Goal: Task Accomplishment & Management: Complete application form

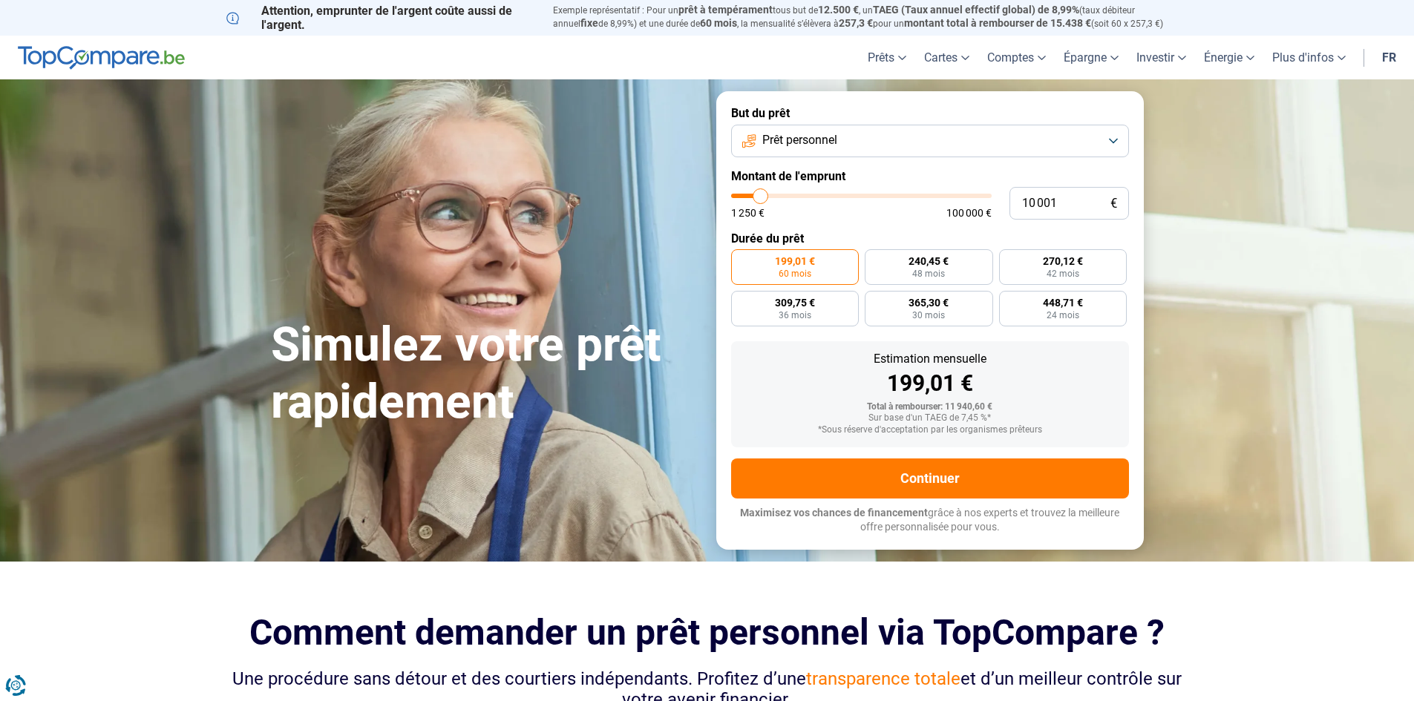
click at [827, 136] on span "Prêt personnel" at bounding box center [799, 140] width 75 height 16
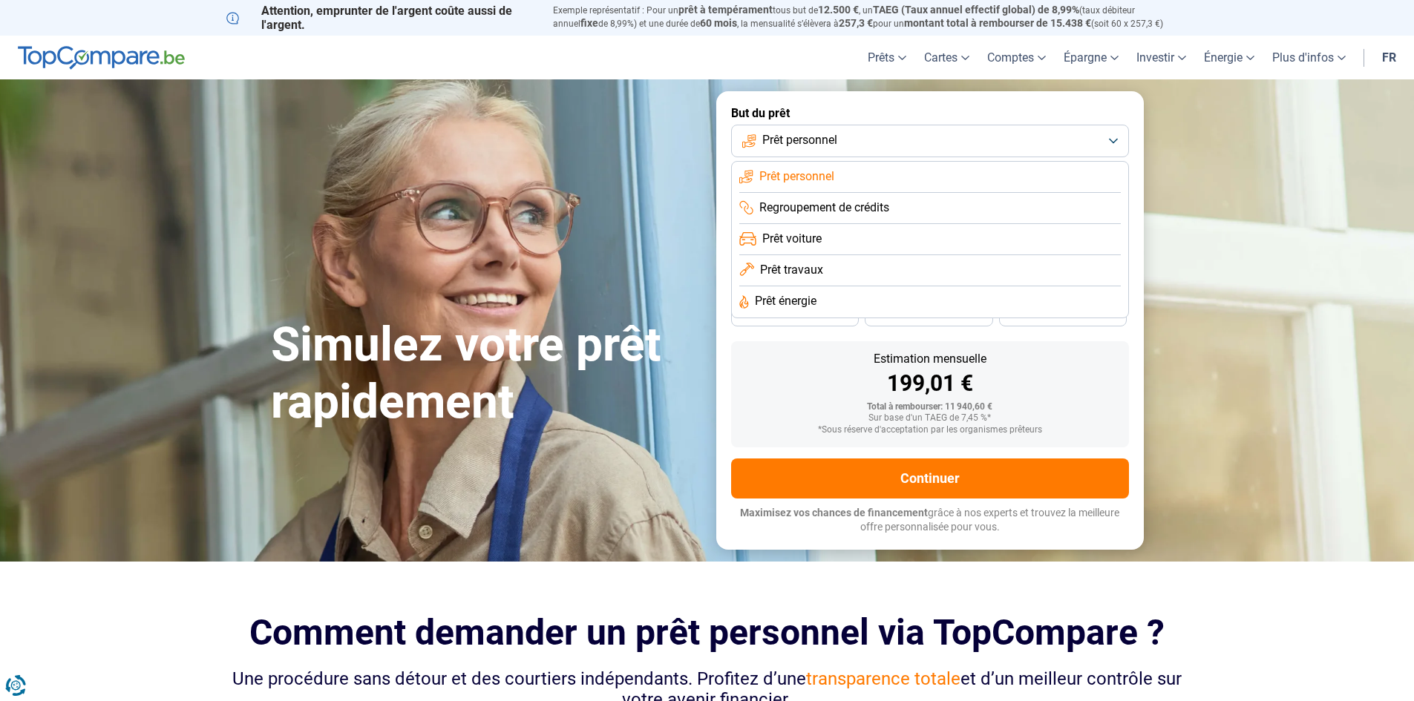
click at [779, 338] on form "But du prêt Prêt personnel Prêt personnel Regroupement de crédits Prêt voiture …" at bounding box center [929, 320] width 427 height 458
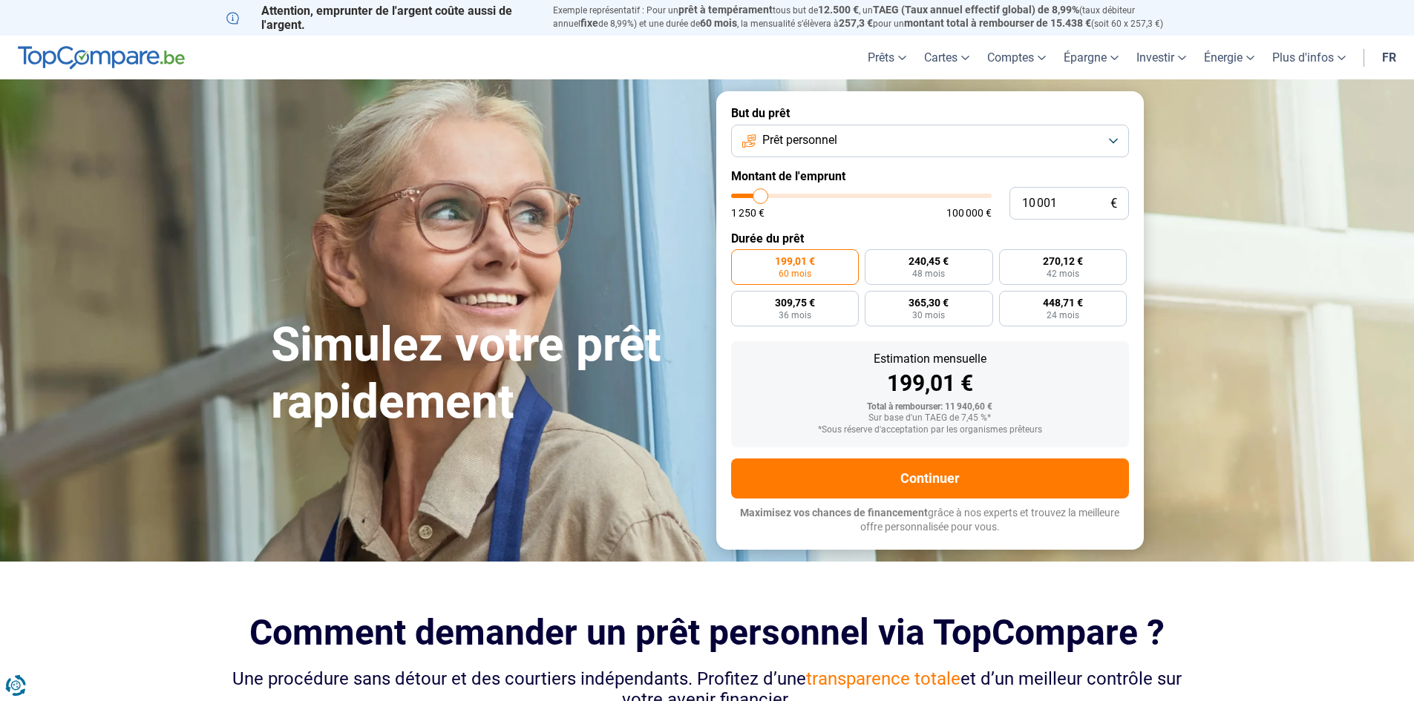
type input "11 750"
type input "11750"
type input "12 000"
type input "12000"
type input "13 250"
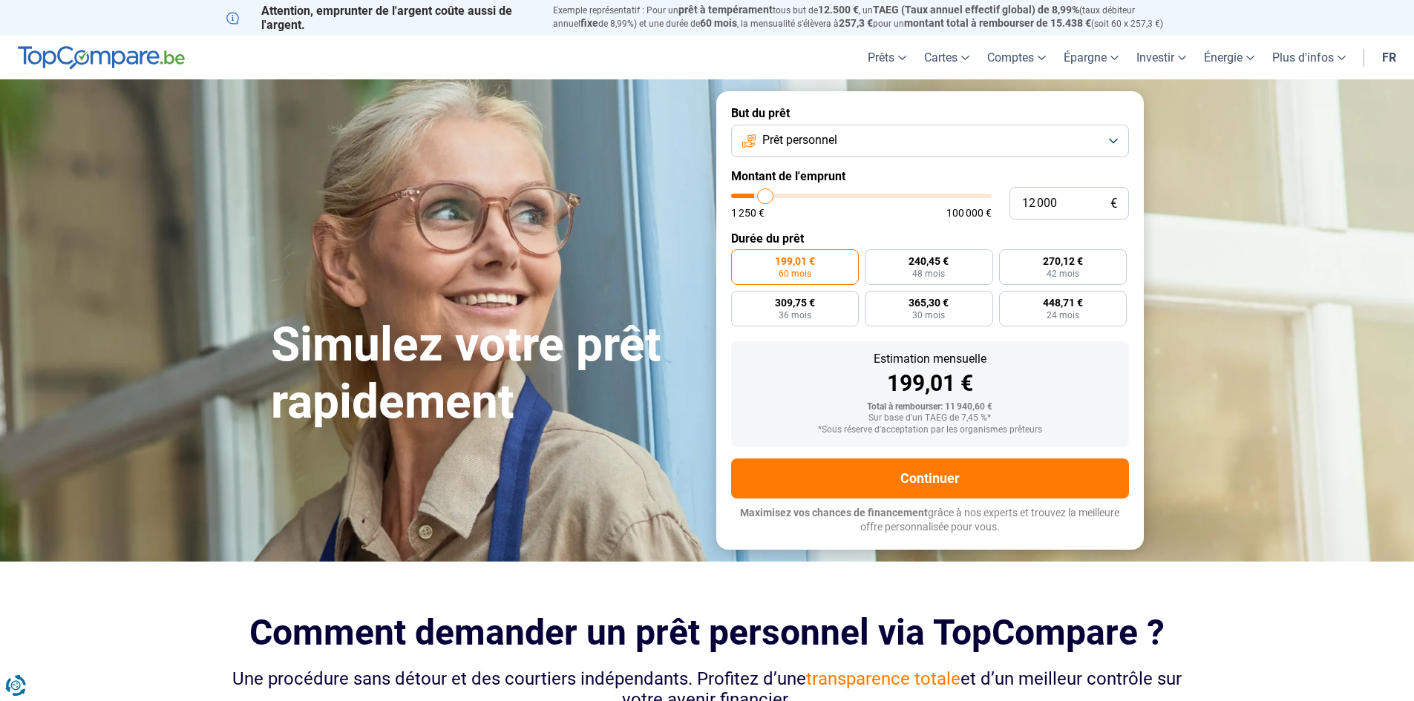
type input "13250"
type input "14 000"
type input "14000"
type input "14 250"
type input "14250"
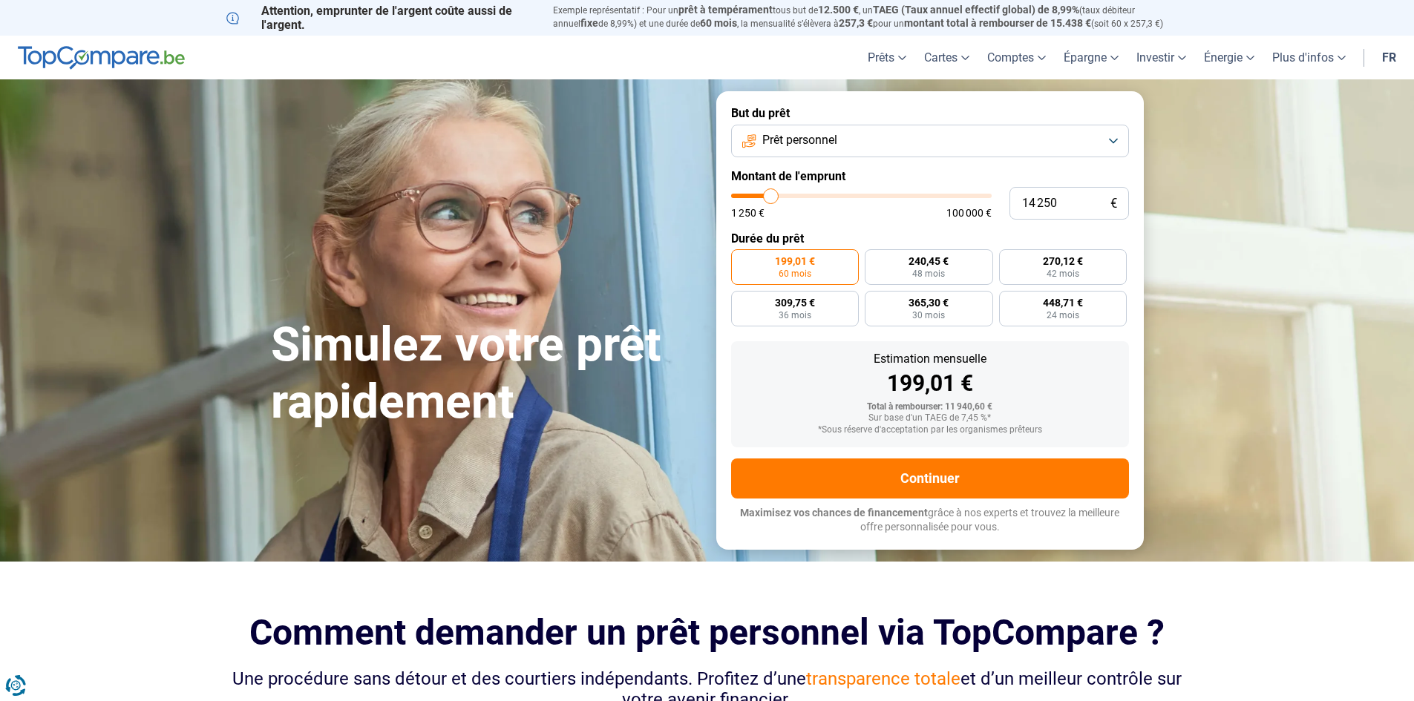
type input "15 000"
type input "15000"
type input "16 000"
type input "16000"
type input "16 500"
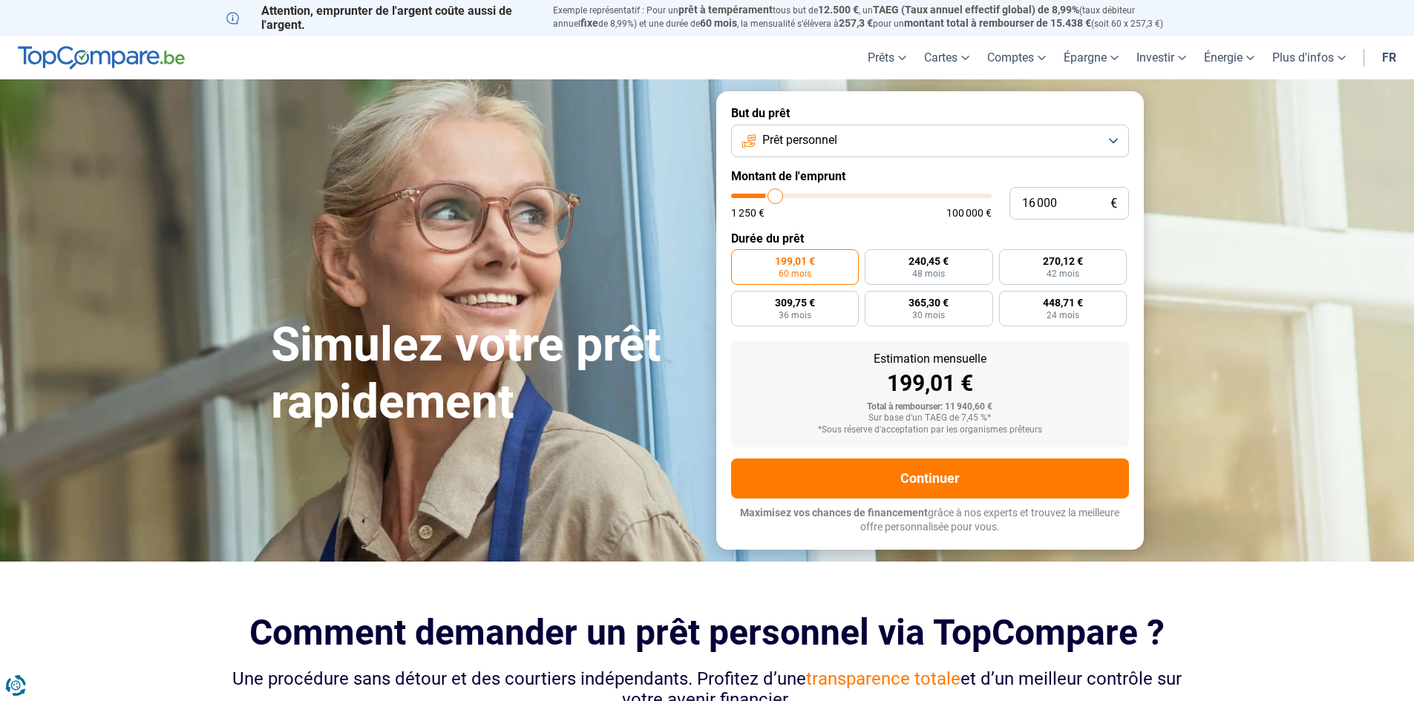
type input "16500"
type input "17 250"
type input "17250"
type input "17 500"
type input "17500"
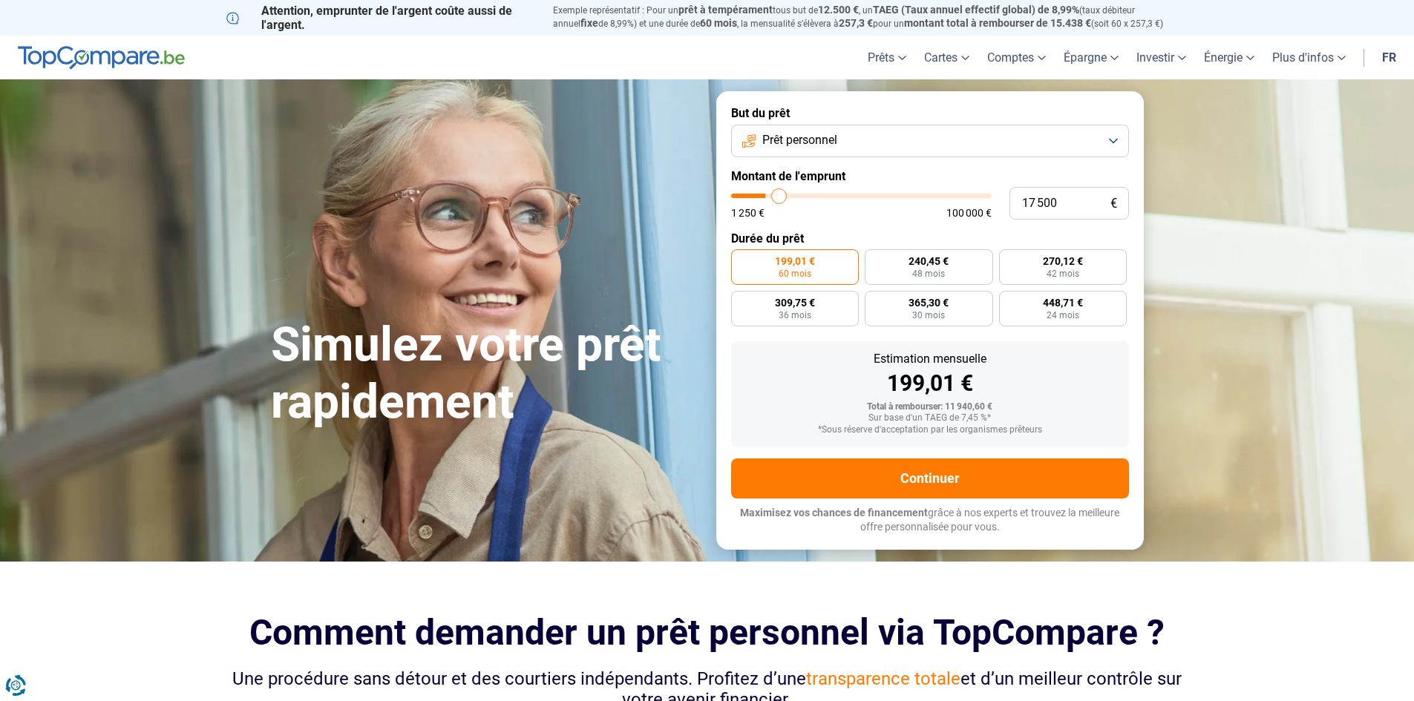
type input "17 750"
type input "17750"
type input "18 500"
type input "18500"
type input "18 750"
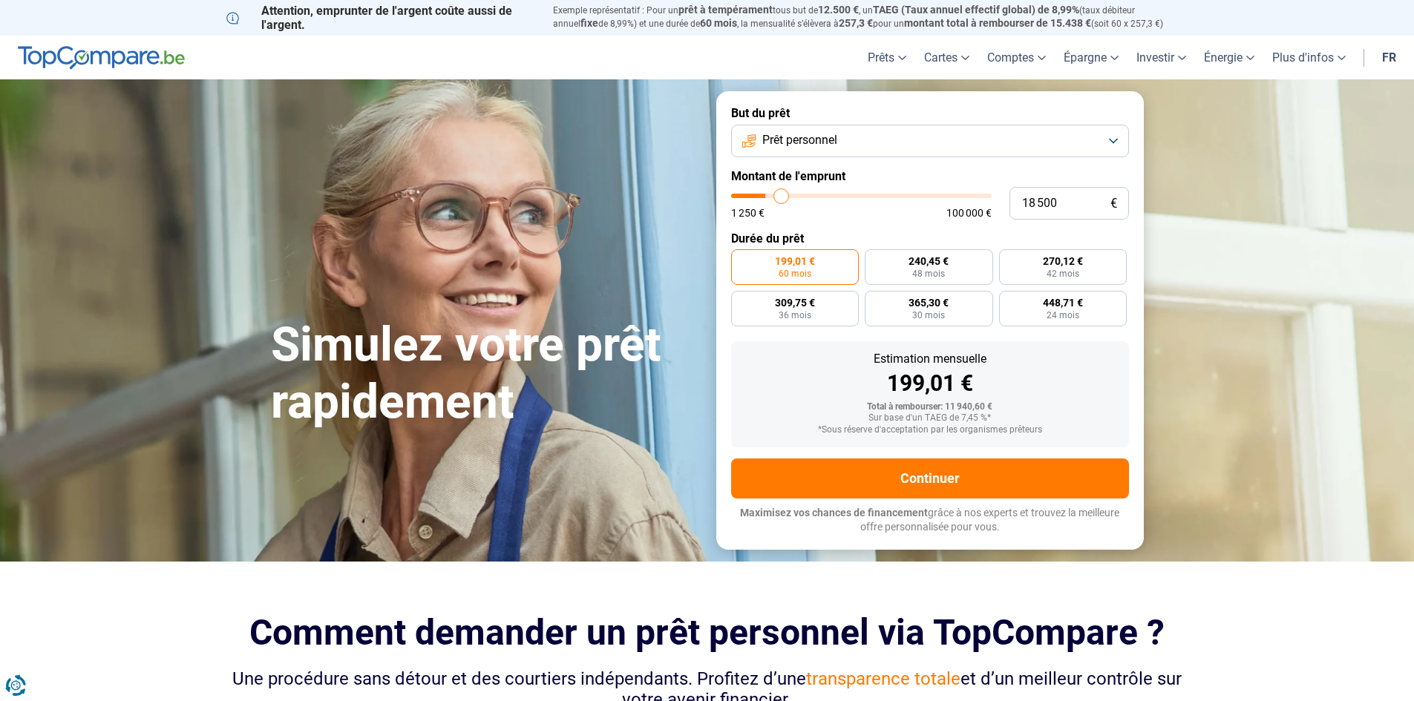
type input "18750"
type input "19 000"
type input "19000"
type input "19 750"
type input "19750"
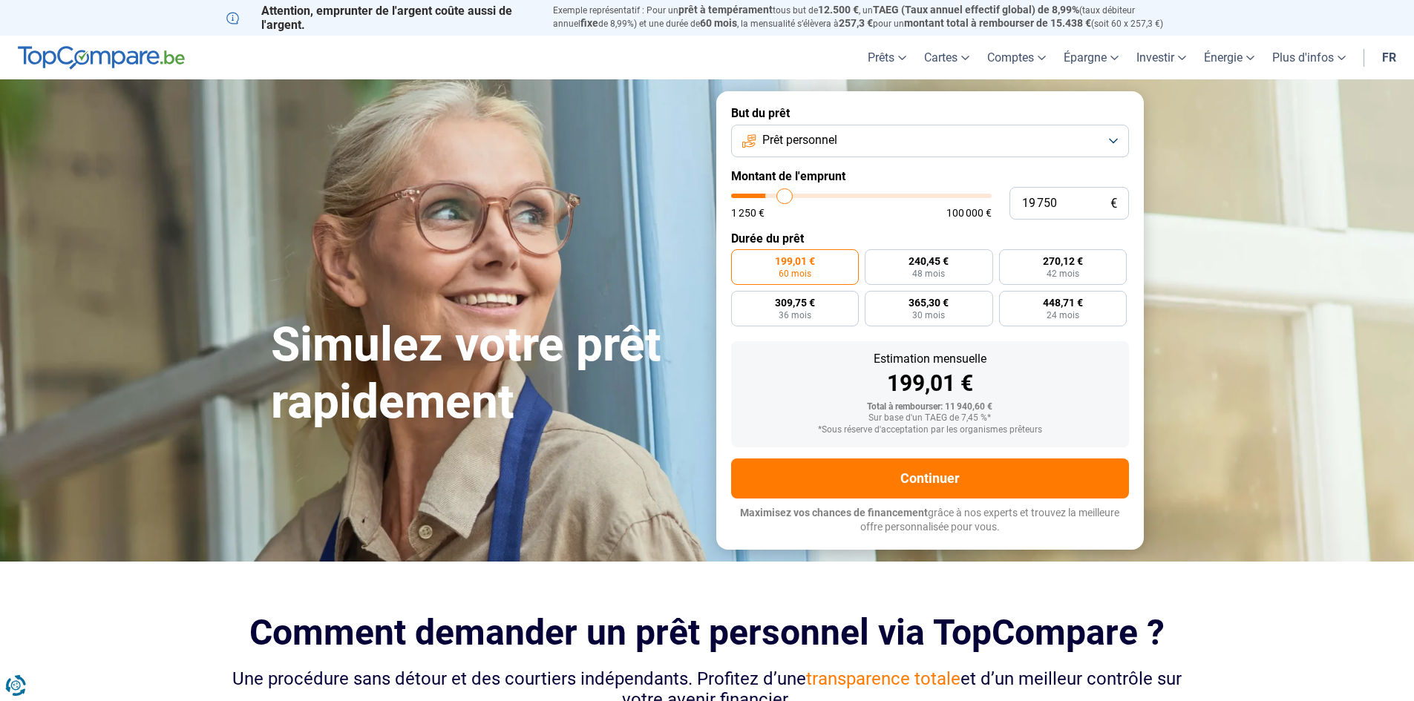
type input "20 250"
type input "20250"
type input "20 500"
type input "20500"
type input "20 750"
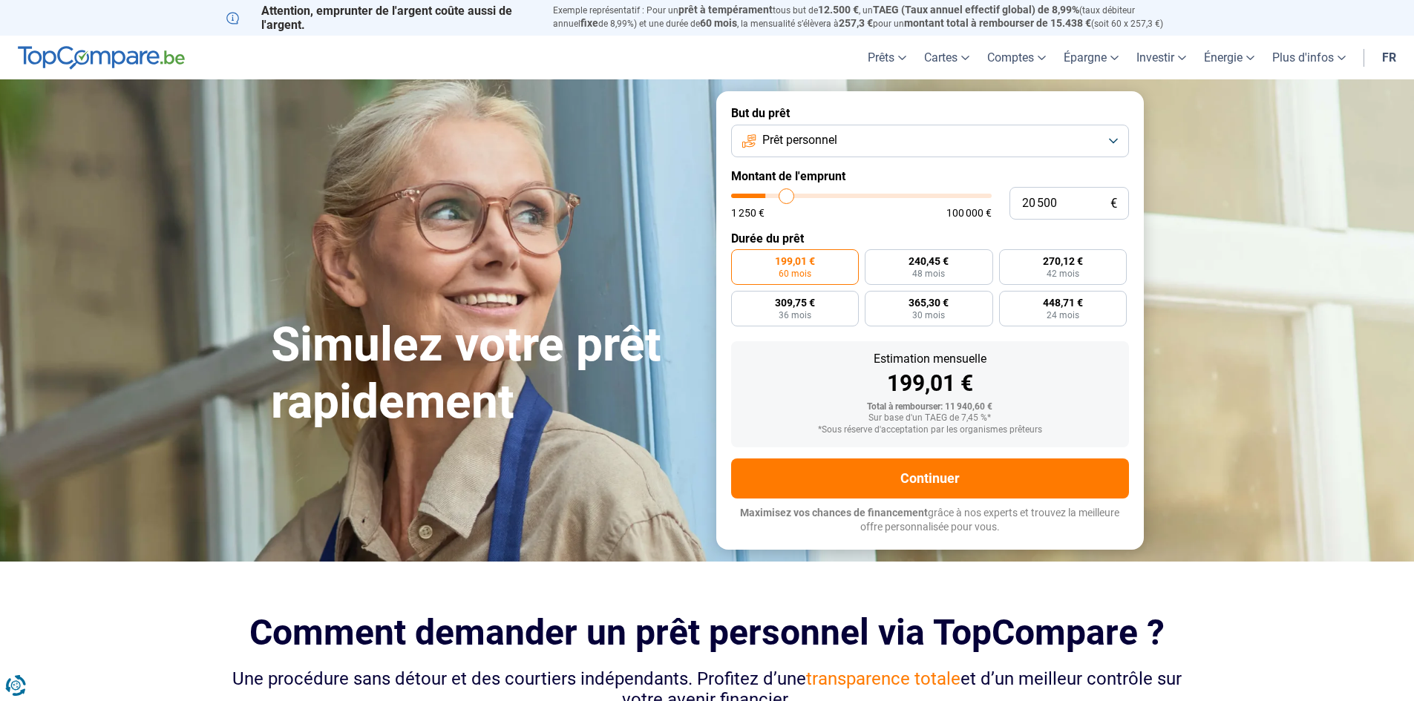
type input "20750"
type input "21 750"
type input "21750"
type input "22 000"
type input "22000"
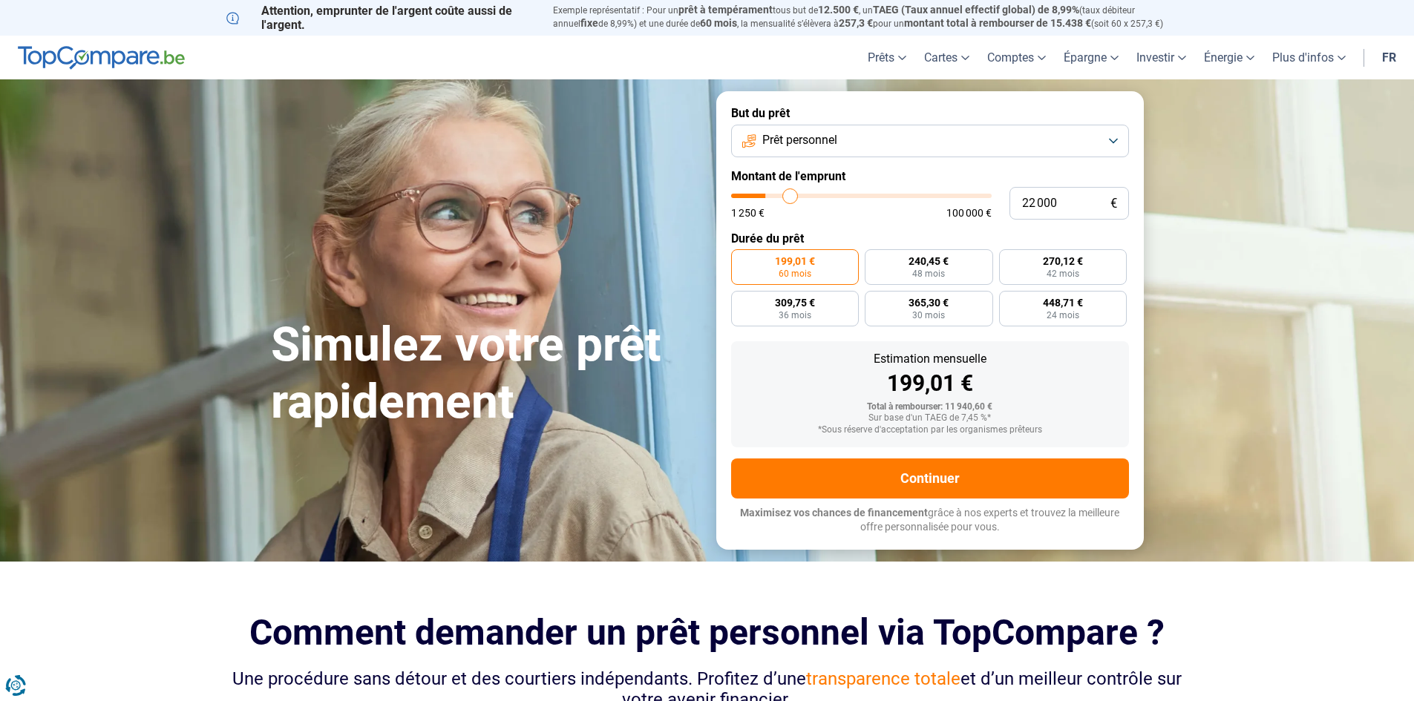
type input "22 250"
type input "22250"
type input "23 000"
type input "23000"
type input "23 750"
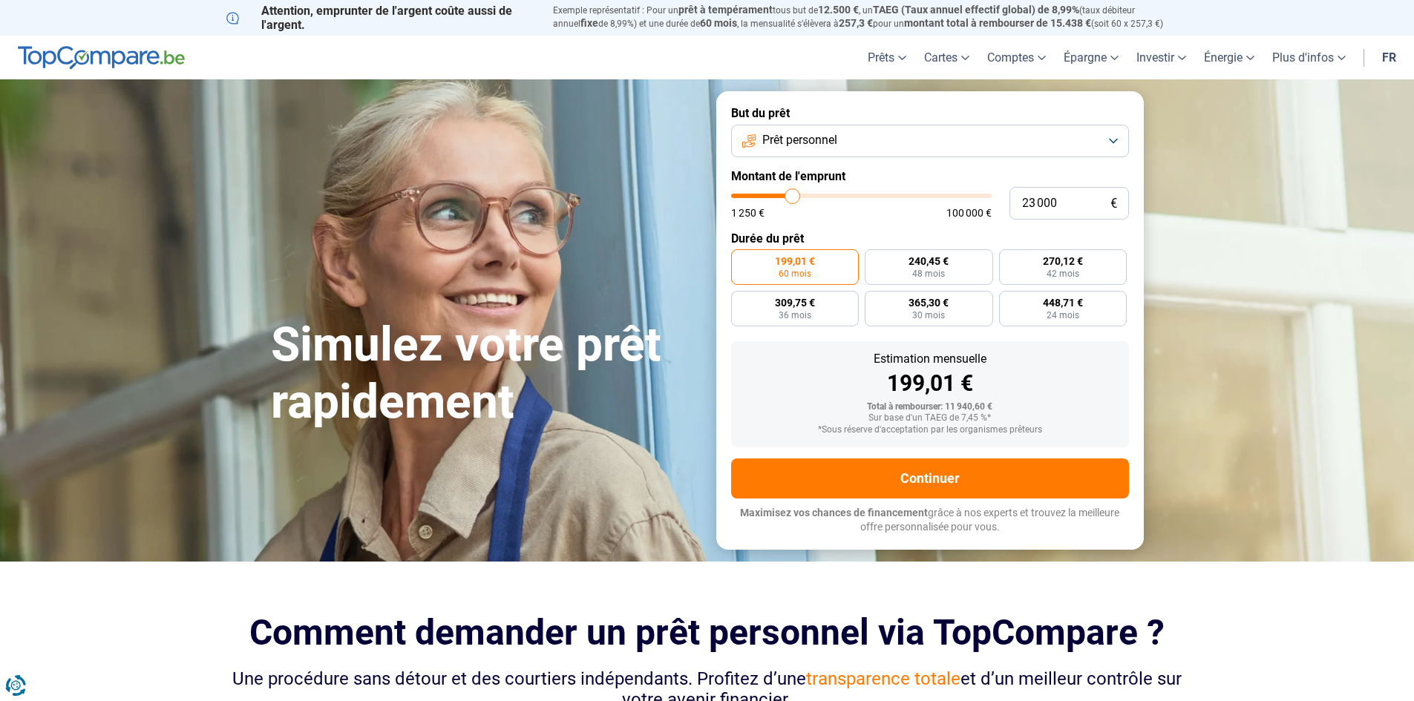
type input "23750"
type input "24 250"
type input "24250"
type input "24 750"
type input "24750"
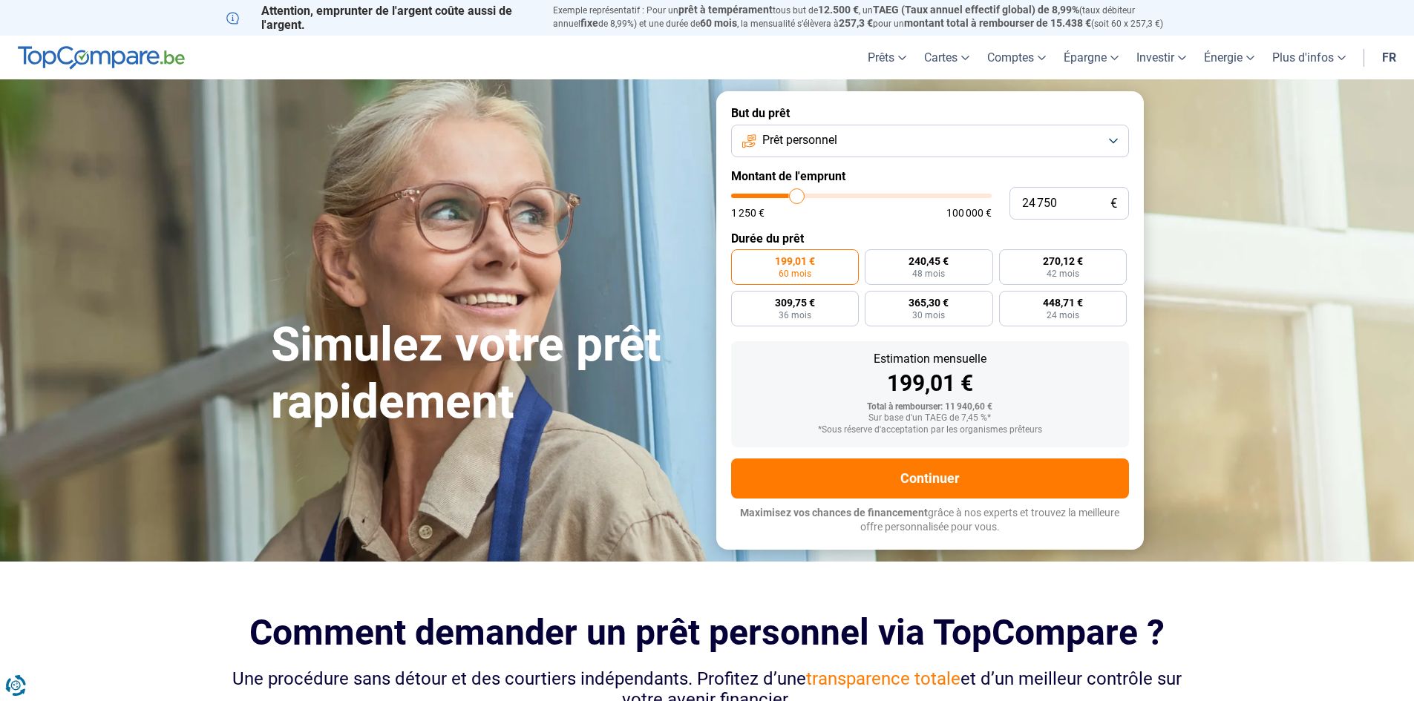
type input "25 250"
type input "25250"
type input "25 750"
type input "25750"
type input "26 250"
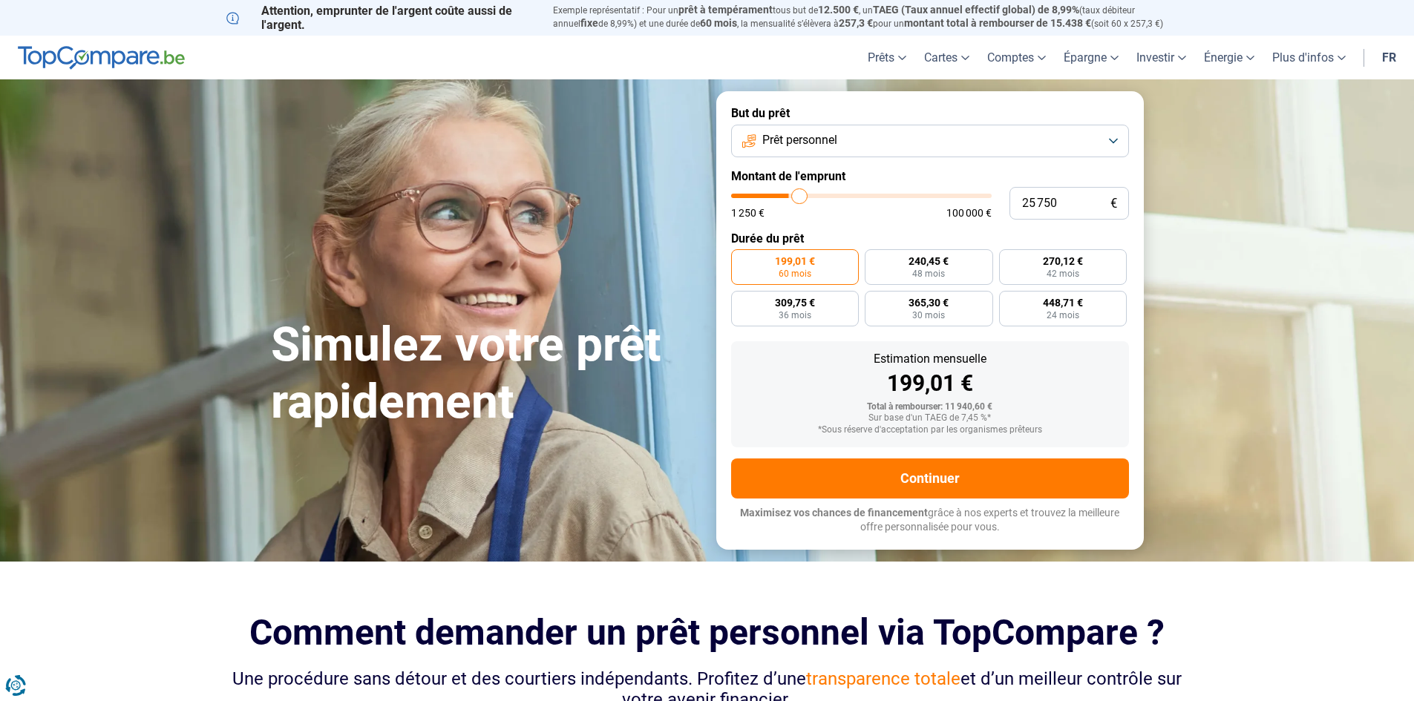
type input "26250"
type input "26 750"
type input "26750"
type input "27 250"
type input "27250"
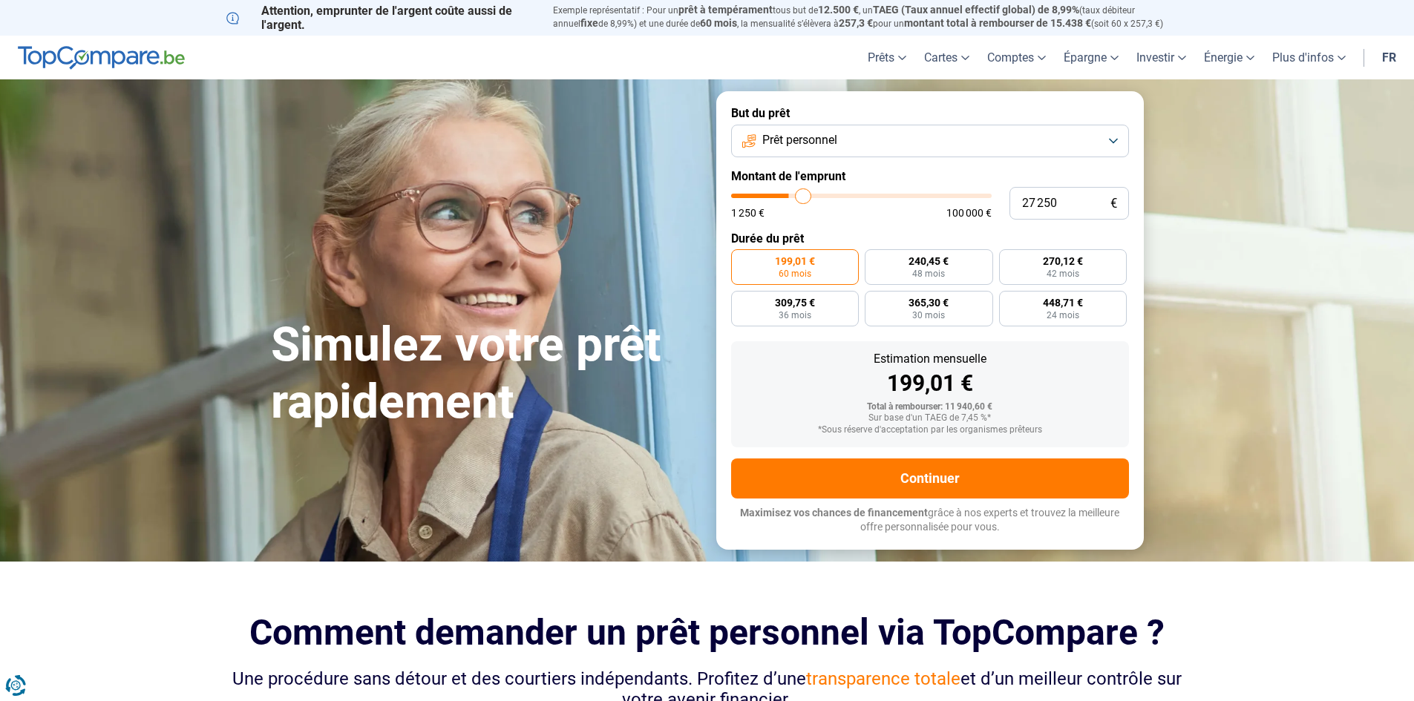
type input "27 500"
type input "27500"
type input "27 750"
type input "27750"
type input "28 000"
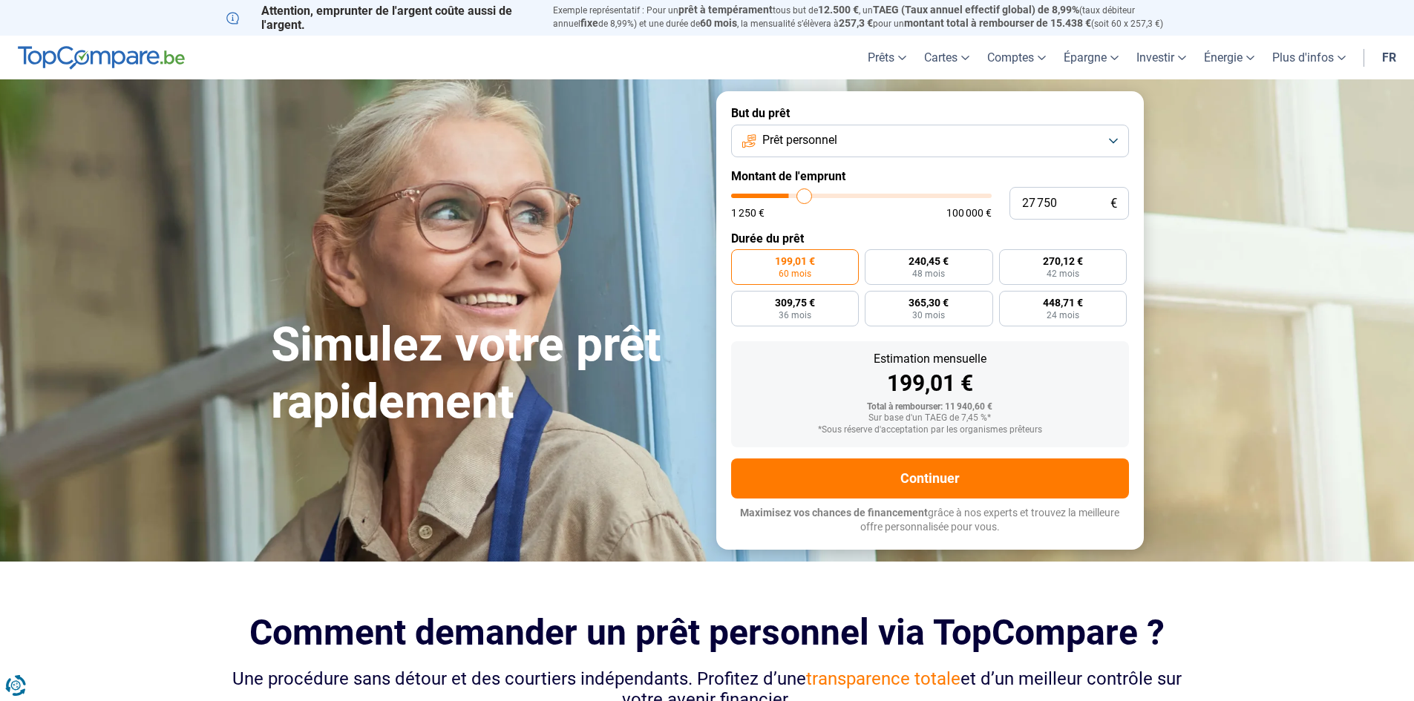
type input "28000"
type input "28 750"
type input "28750"
type input "29 000"
type input "29000"
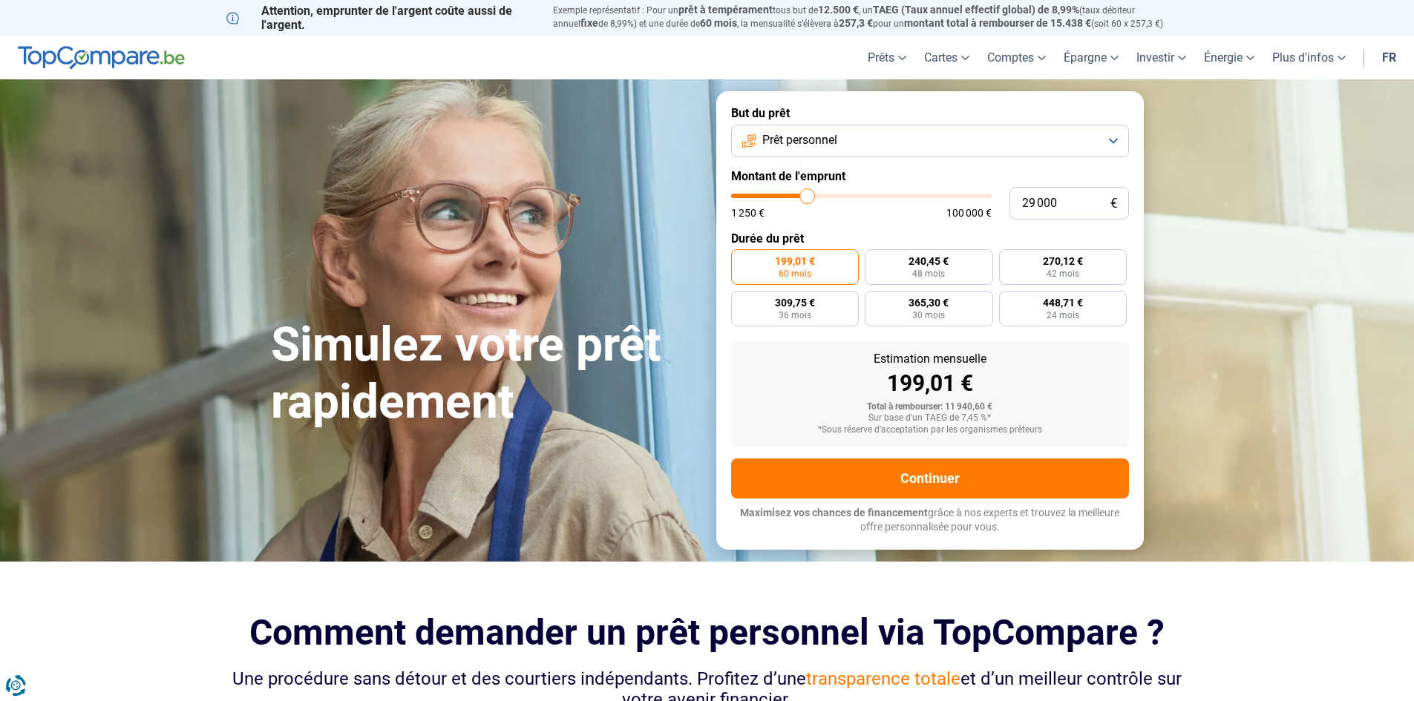
type input "29 250"
type input "29250"
type input "29 750"
type input "29750"
type input "30 250"
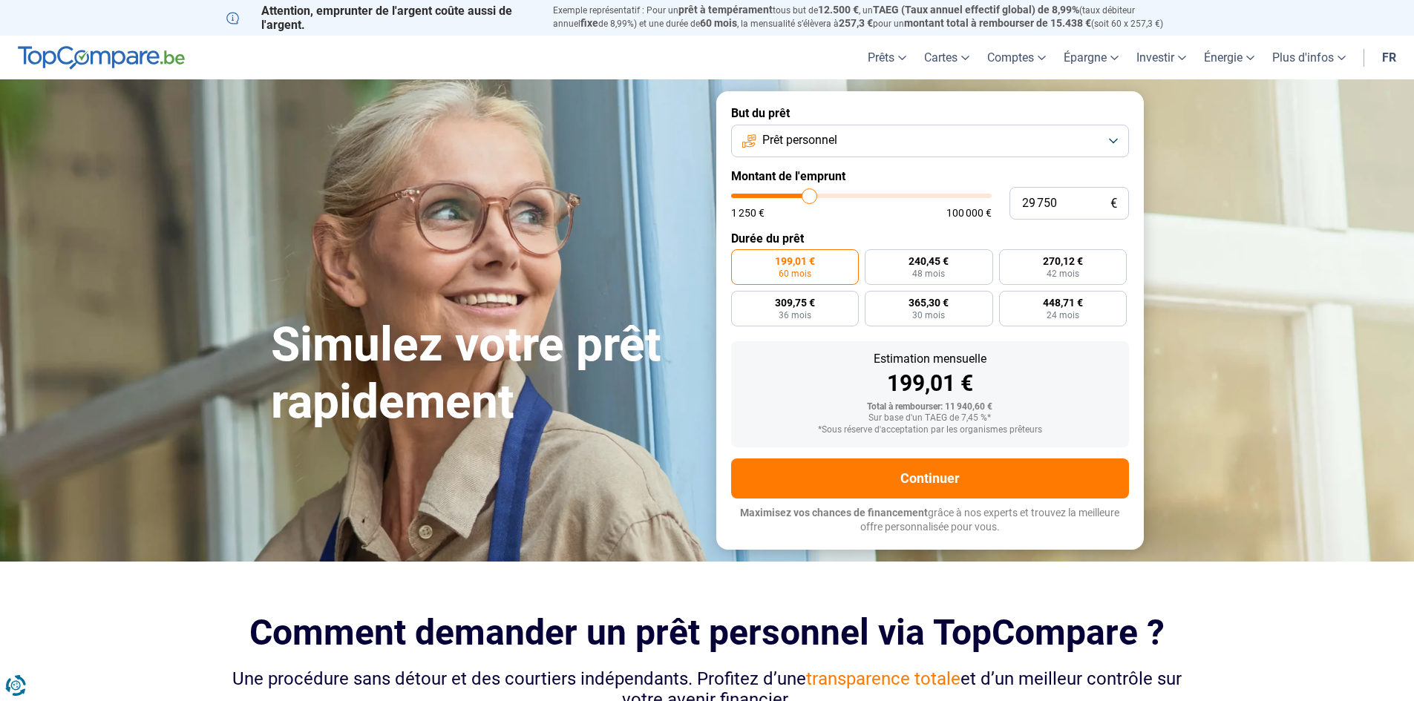
type input "30250"
type input "30 750"
type input "30750"
type input "32 000"
type input "32000"
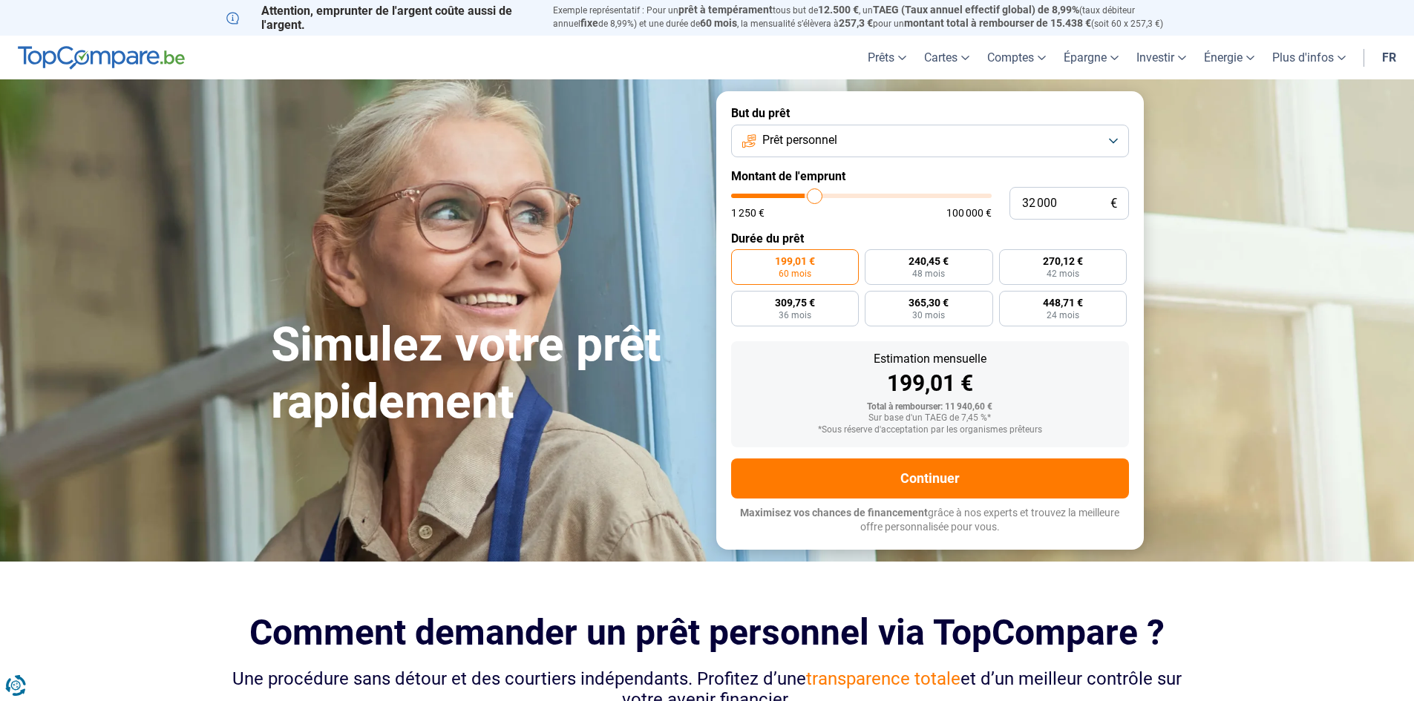
type input "32 750"
type input "32750"
type input "33 250"
type input "33250"
type input "33 750"
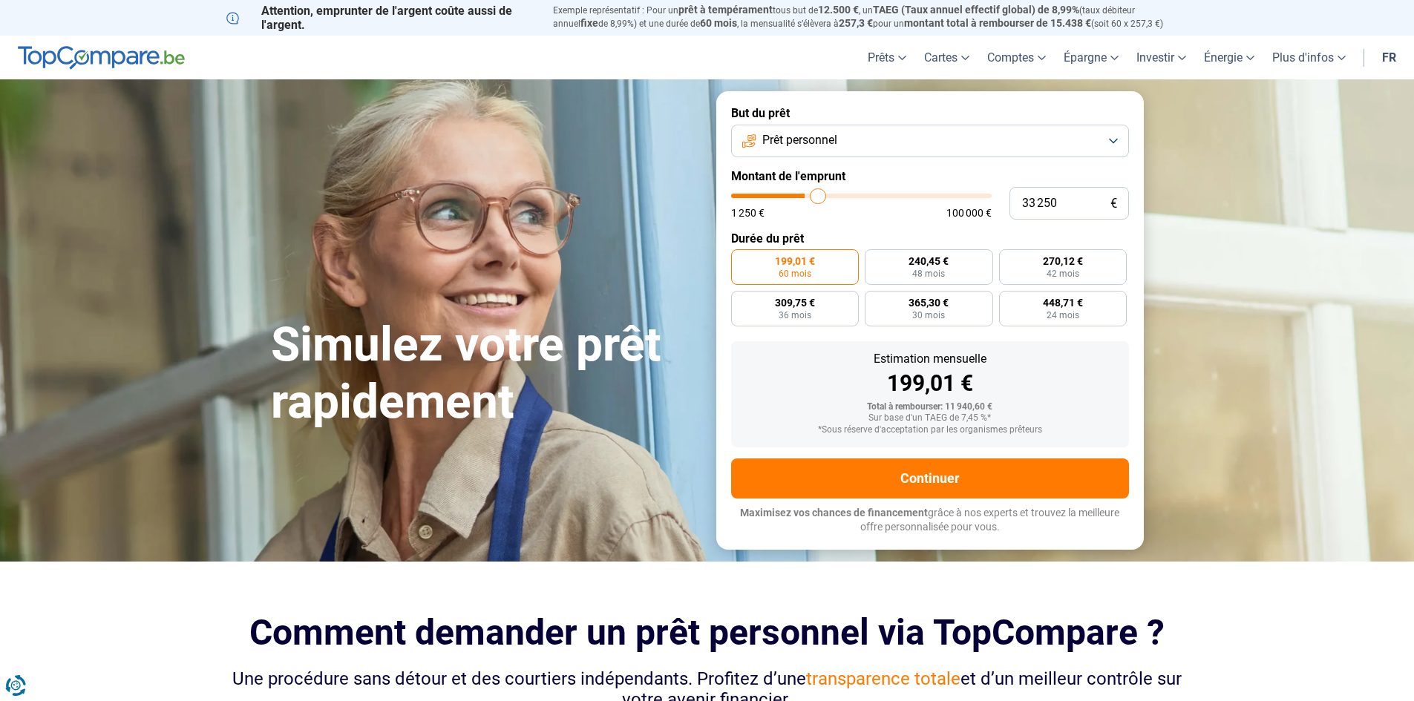
type input "33750"
type input "34 000"
type input "34000"
type input "34 250"
type input "34250"
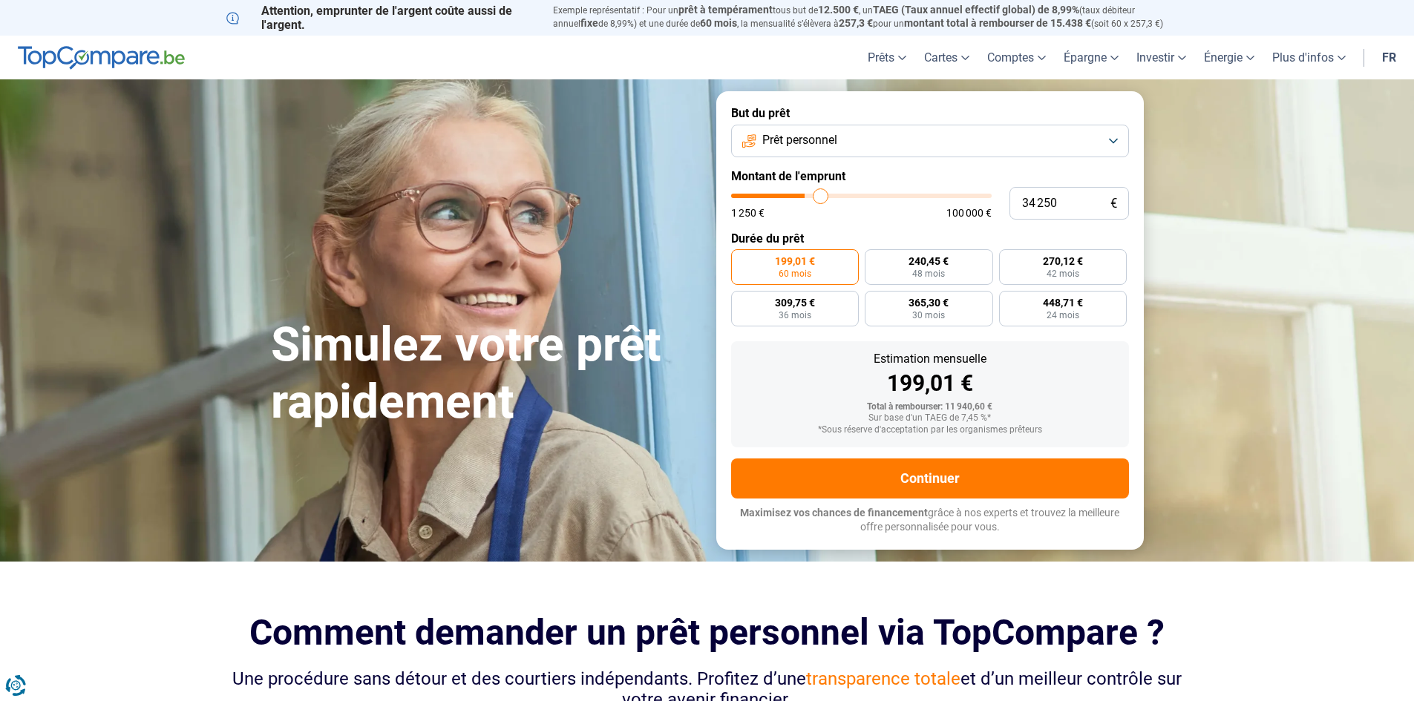
type input "34 750"
type input "34750"
type input "34 250"
type input "34250"
type input "34 000"
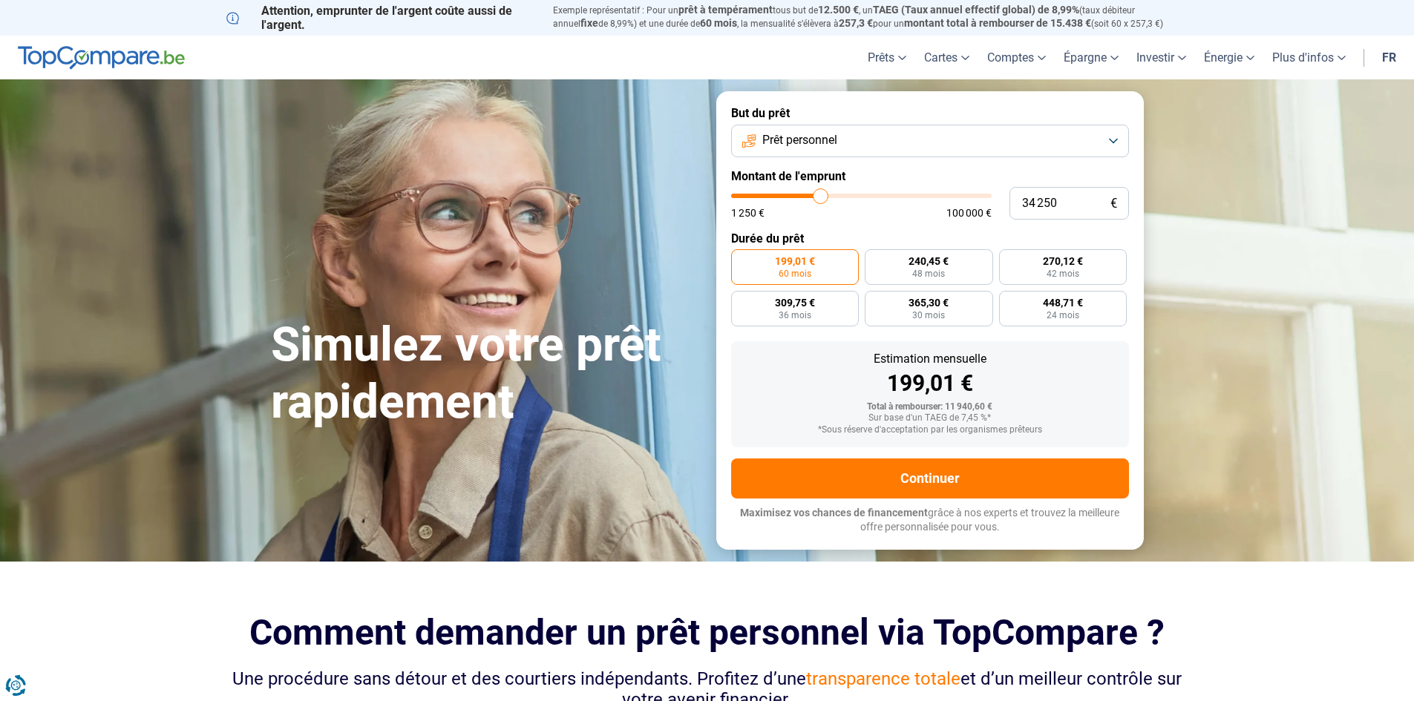
type input "34000"
type input "33 750"
type input "33750"
type input "33 500"
type input "33500"
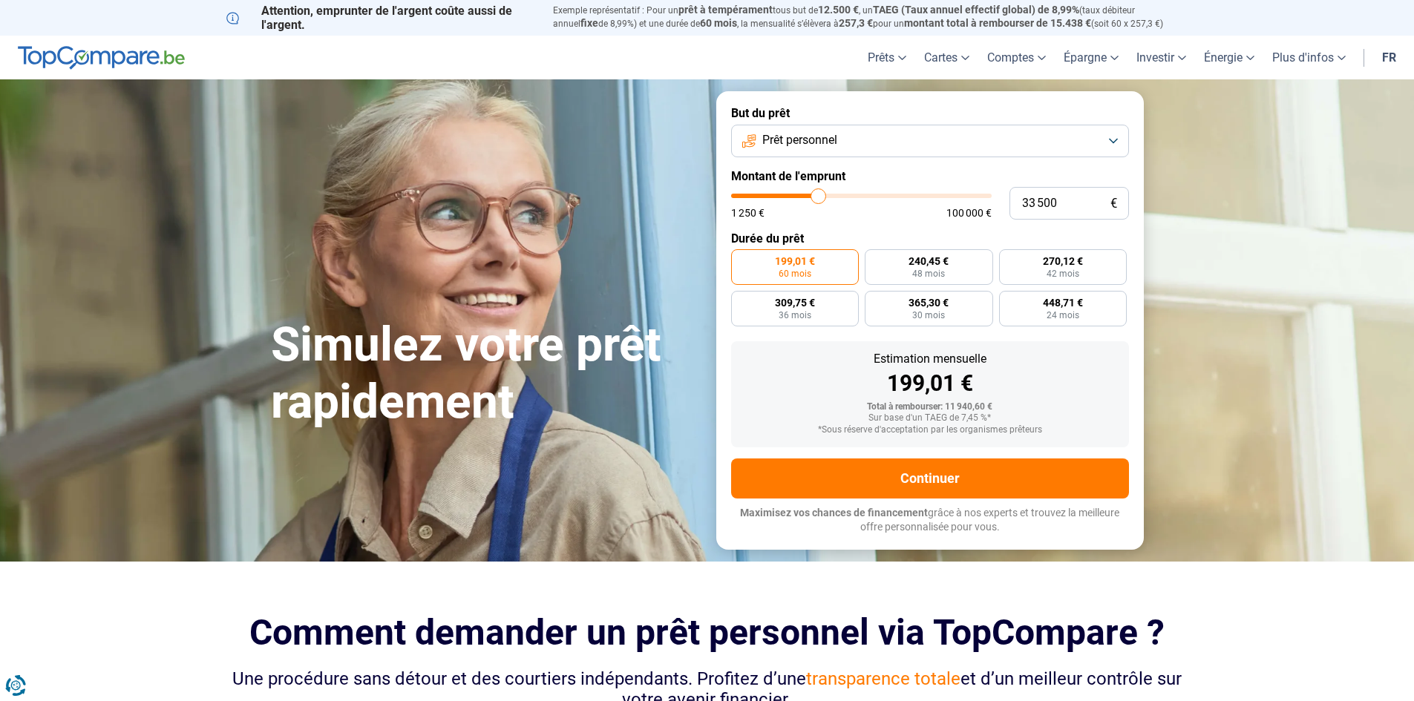
type input "33 250"
type input "33250"
type input "32 750"
type input "32750"
type input "32 500"
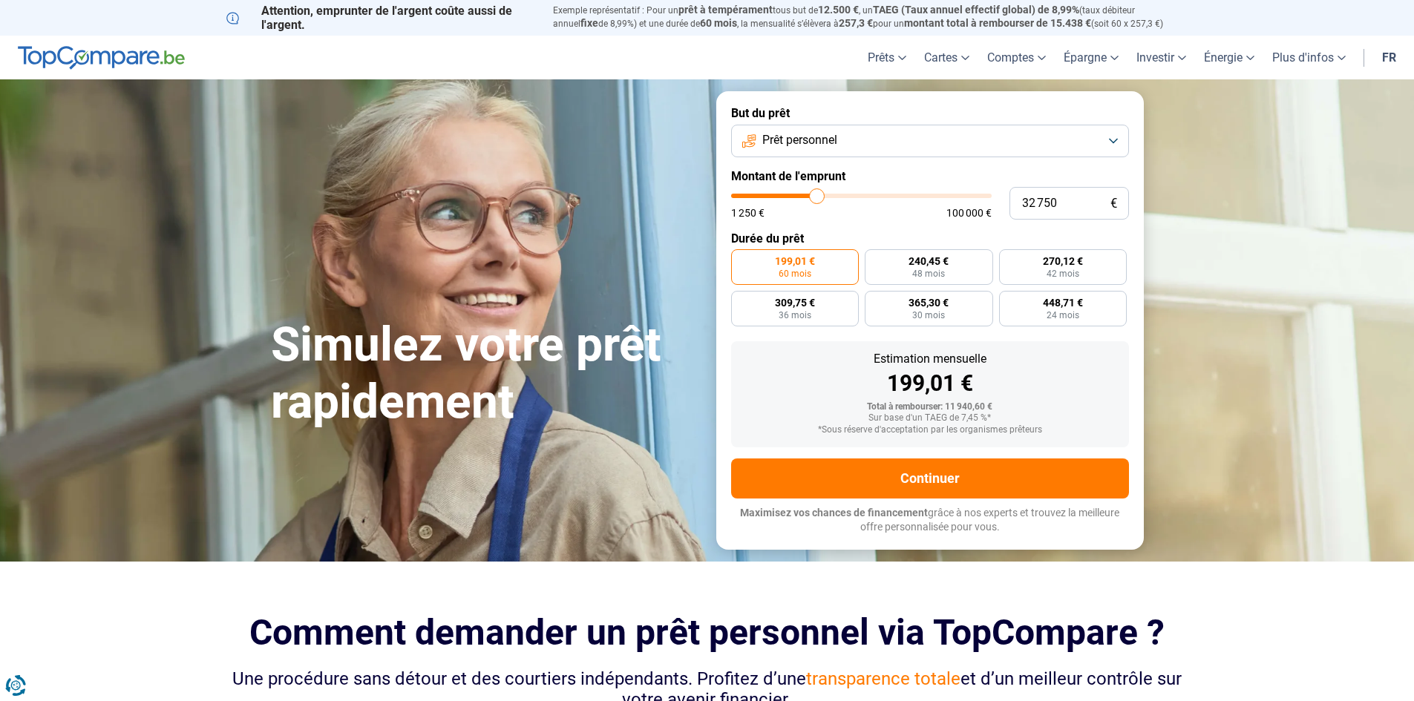
type input "32500"
type input "32 000"
type input "32000"
type input "31 750"
type input "31750"
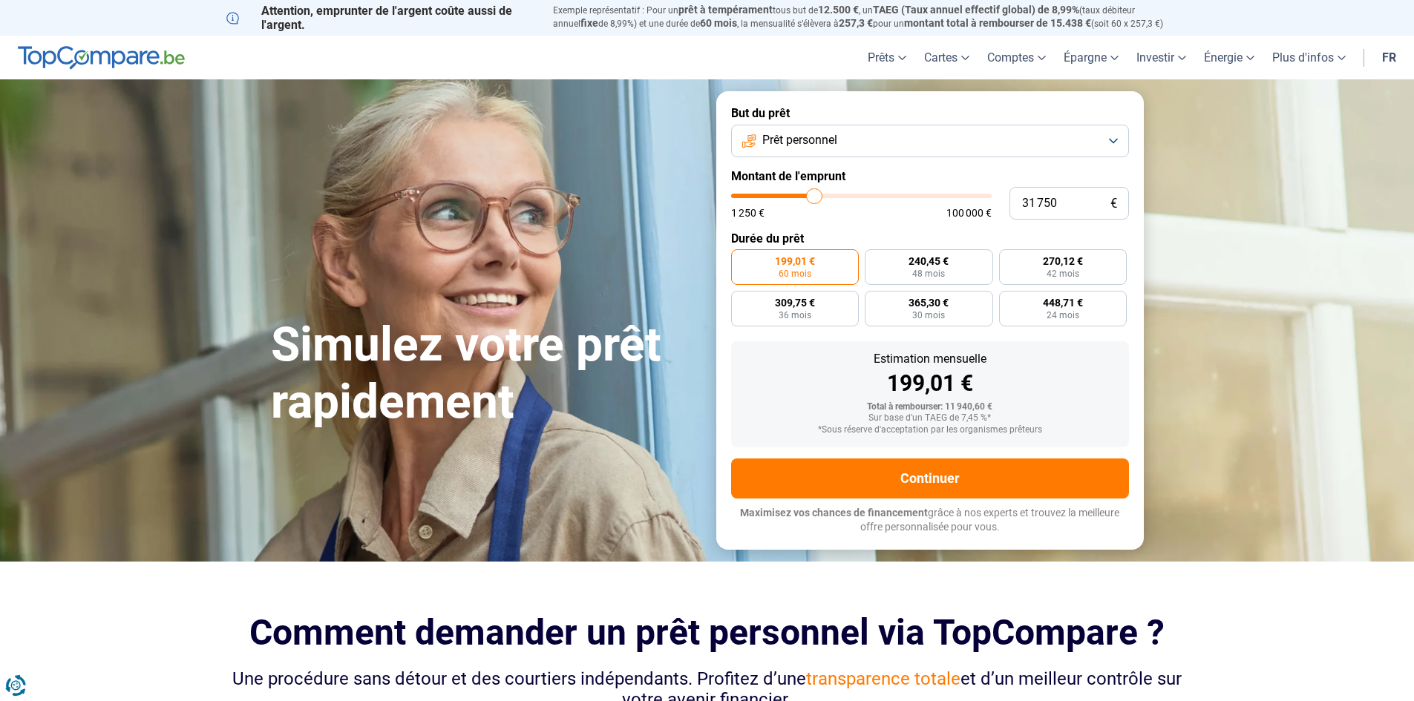
type input "31 250"
type input "31250"
type input "31 000"
type input "31000"
type input "30 750"
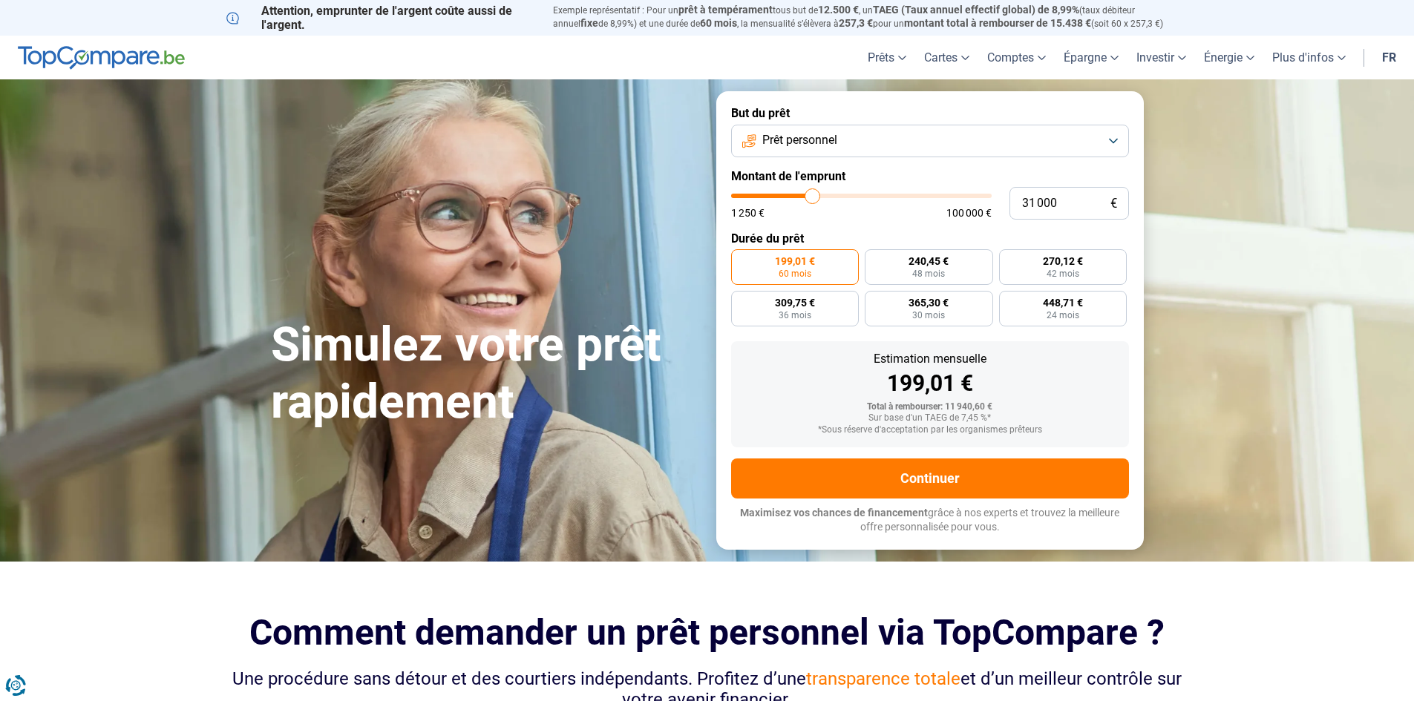
type input "30750"
type input "30 500"
type input "30500"
type input "30 250"
type input "30250"
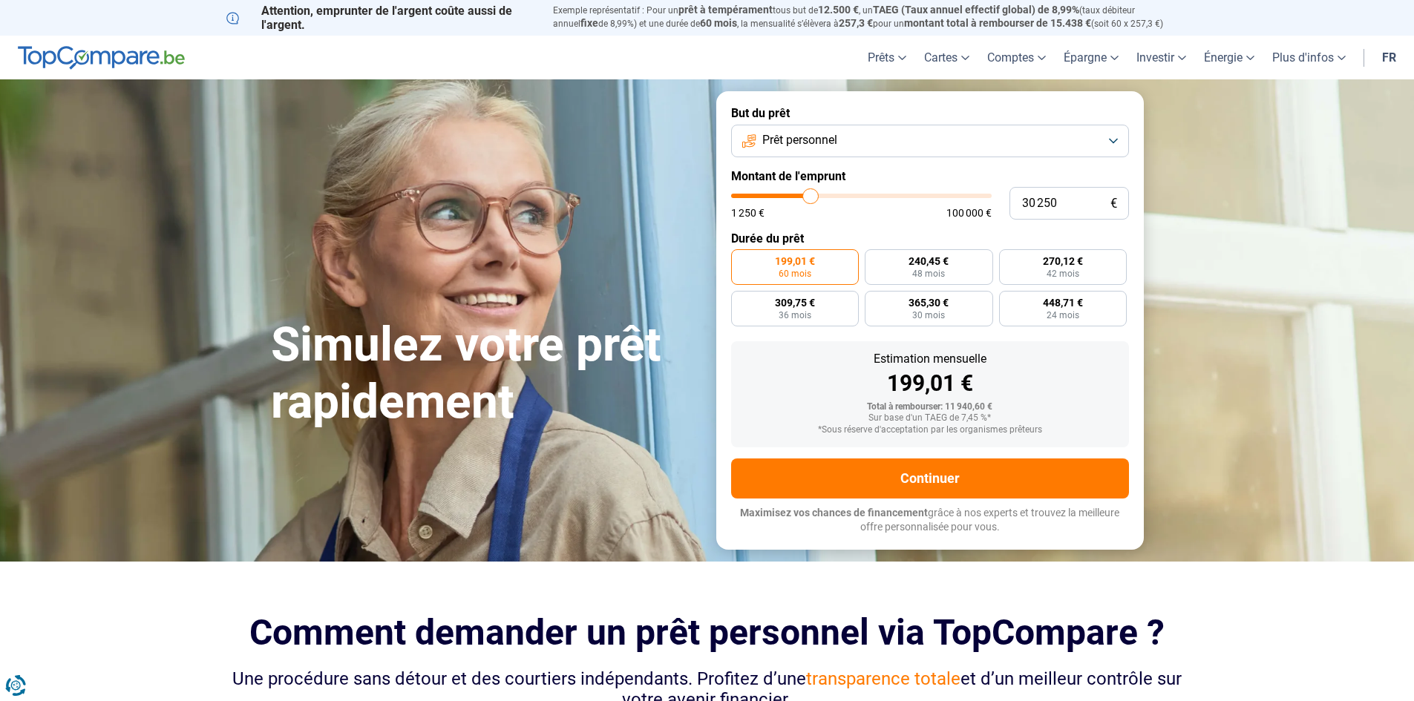
type input "29 750"
drag, startPoint x: 764, startPoint y: 195, endPoint x: 810, endPoint y: 199, distance: 45.4
type input "29750"
click at [810, 198] on input "range" at bounding box center [861, 196] width 260 height 4
radio input "false"
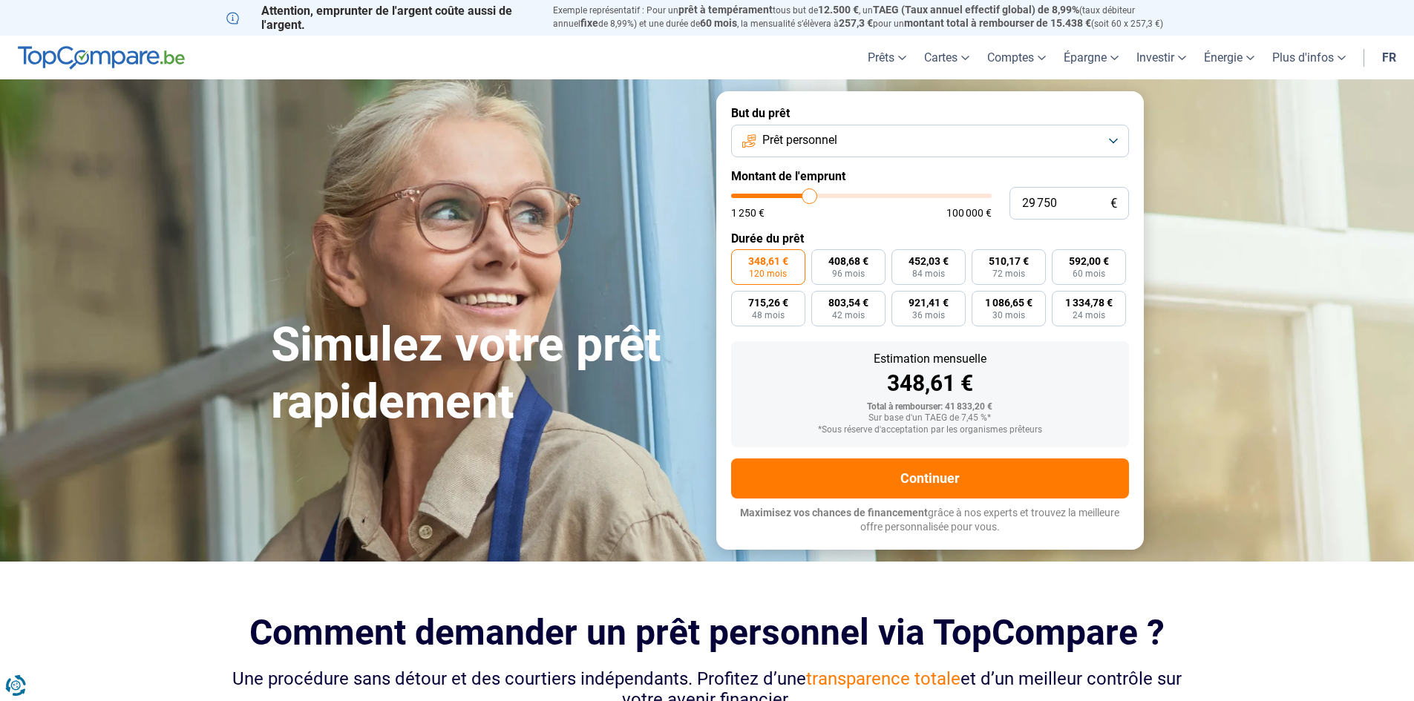
type input "30 250"
type input "30250"
type input "30 500"
type input "30500"
click at [811, 194] on input "range" at bounding box center [861, 196] width 260 height 4
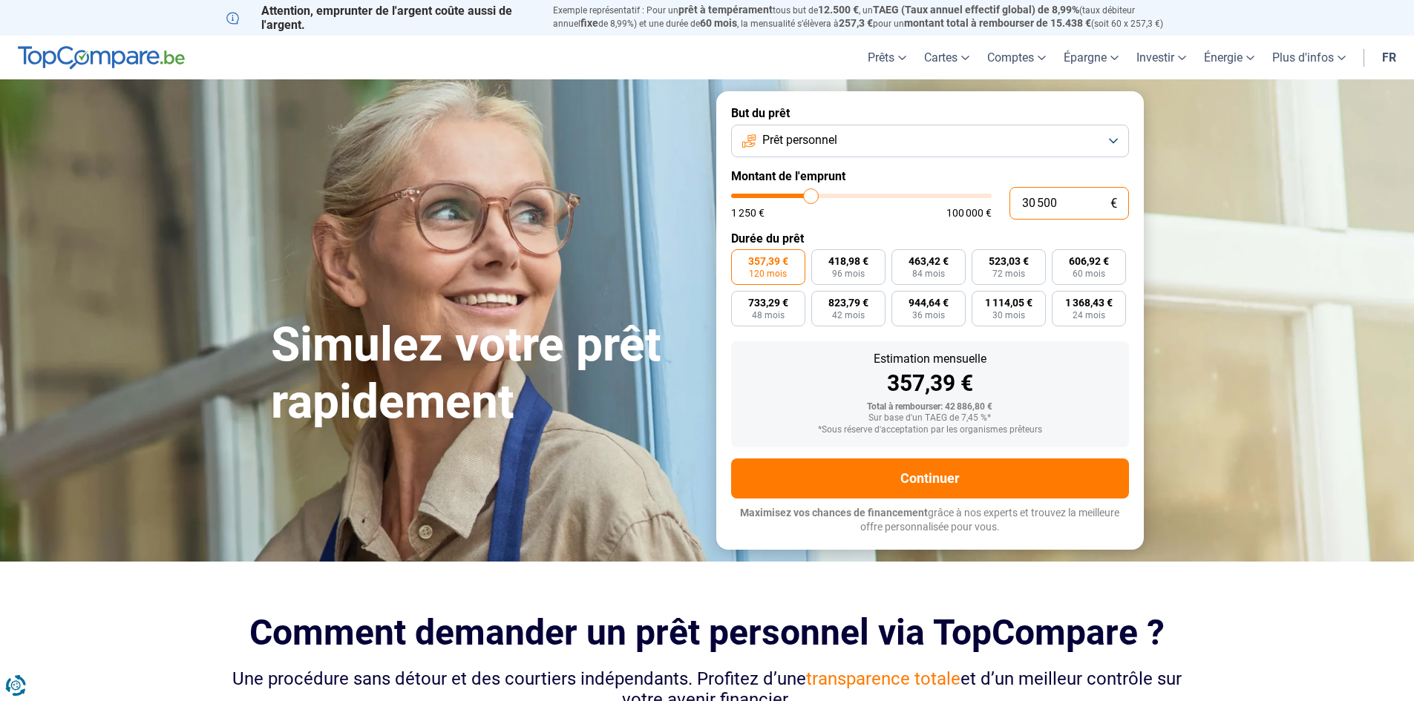
click at [1050, 206] on input "30 500" at bounding box center [1068, 203] width 119 height 33
click at [1058, 204] on input "30 500" at bounding box center [1068, 203] width 119 height 33
type input "3 050"
type input "3000"
type input "305"
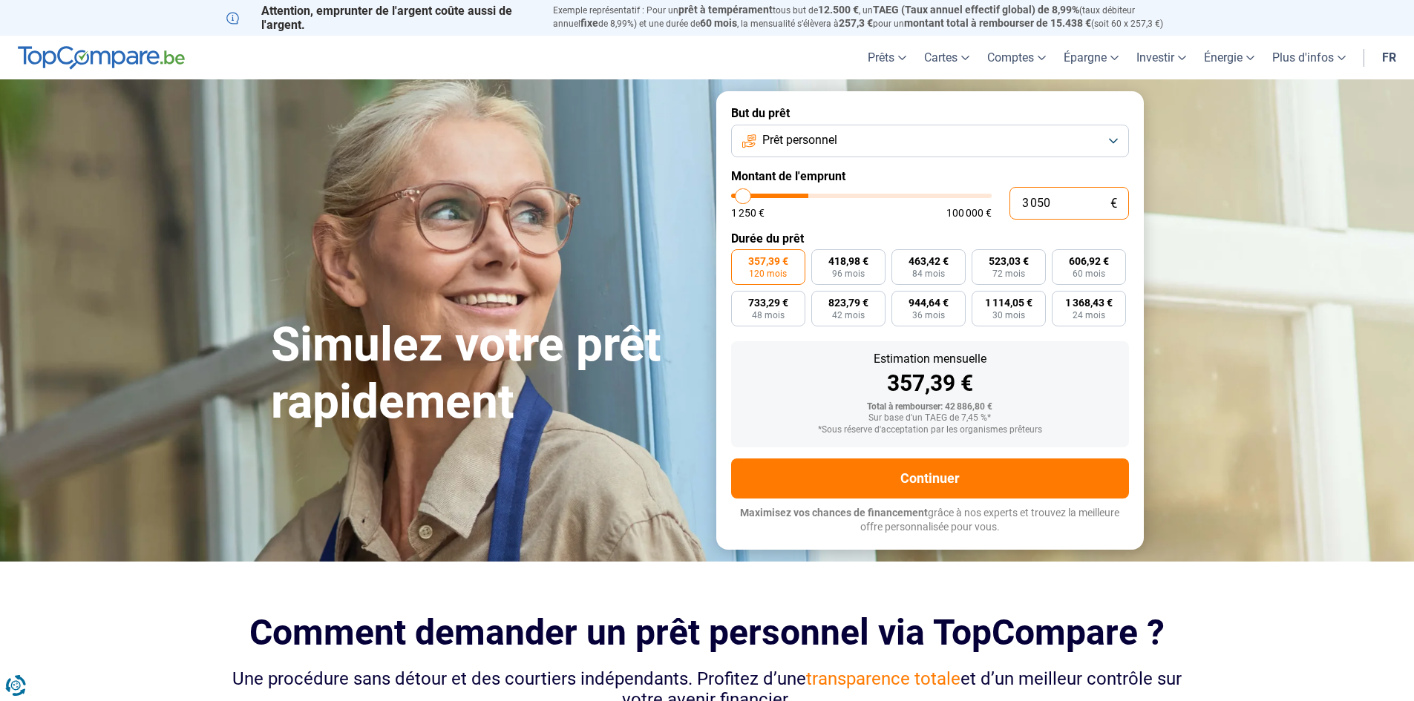
type input "1250"
type input "30"
type input "1250"
type input "300"
type input "1250"
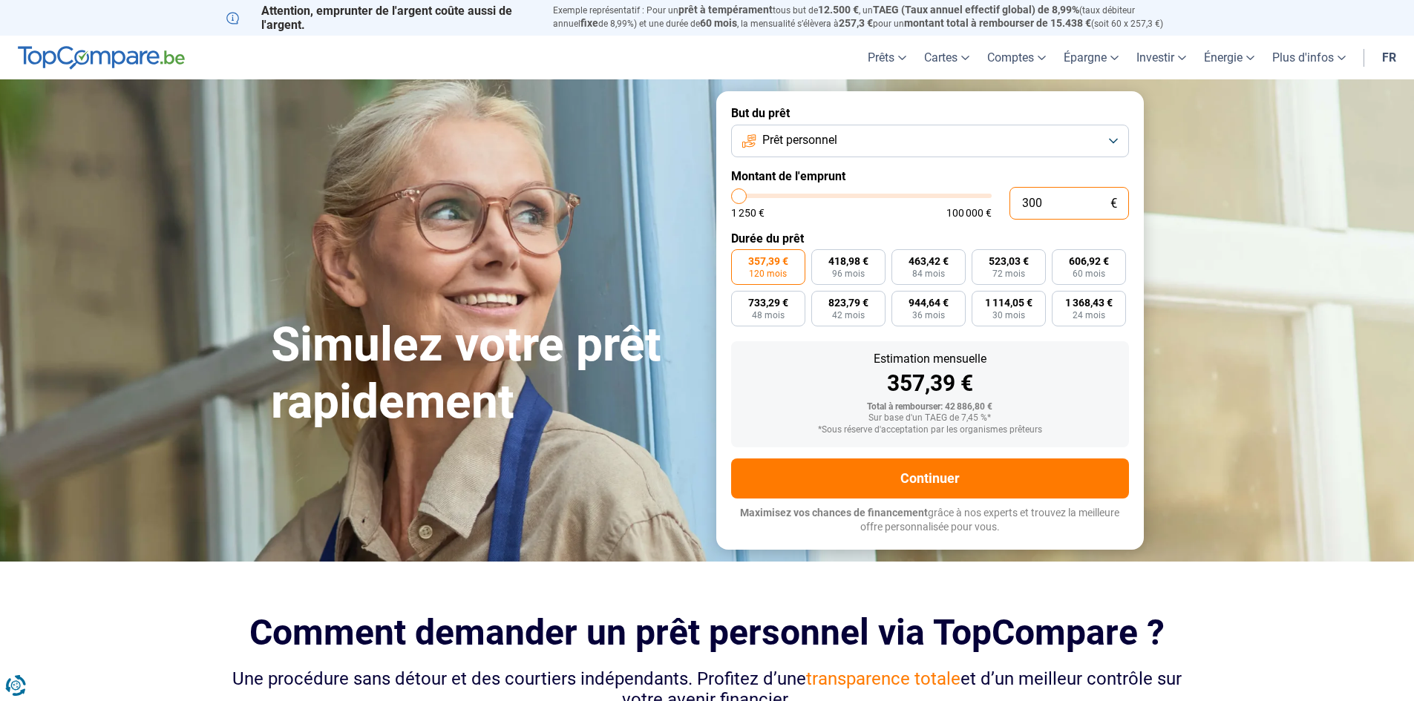
type input "3 000"
type input "3000"
type input "30 000"
type input "30000"
type input "30 000"
